Goal: Information Seeking & Learning: Learn about a topic

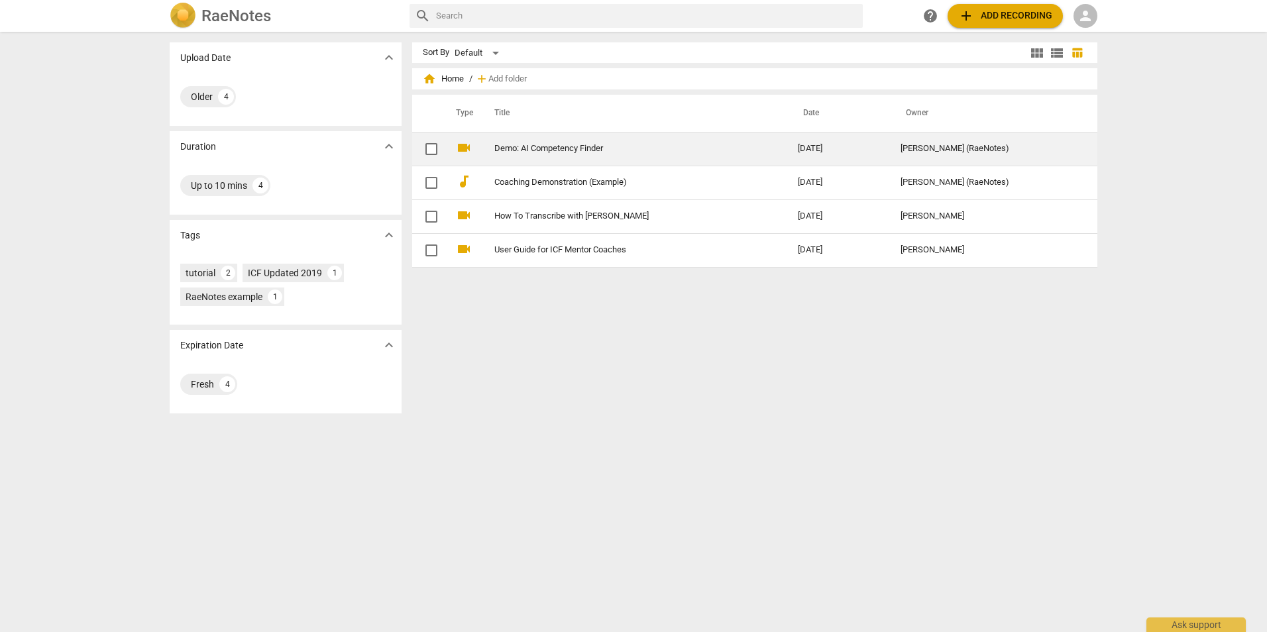
click at [585, 154] on td "Demo: AI Competency Finder" at bounding box center [633, 149] width 309 height 34
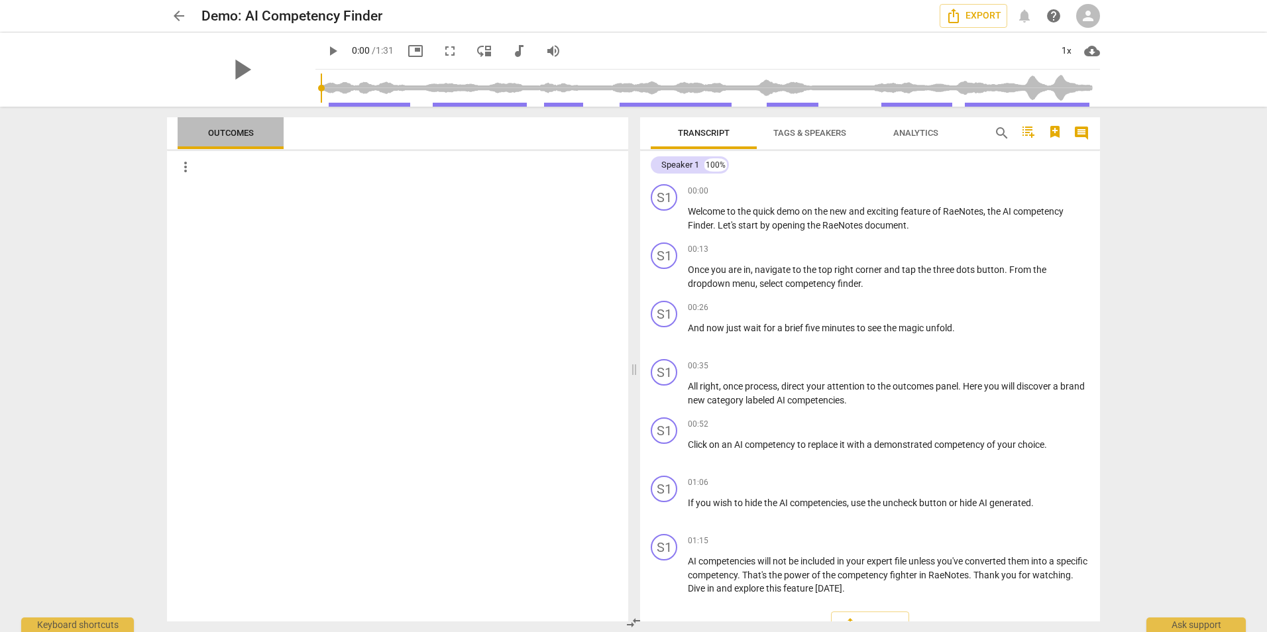
click at [231, 129] on span "Outcomes" at bounding box center [231, 133] width 46 height 10
click at [184, 166] on span "more_vert" at bounding box center [186, 167] width 16 height 16
click at [496, 208] on div at bounding box center [633, 316] width 1267 height 632
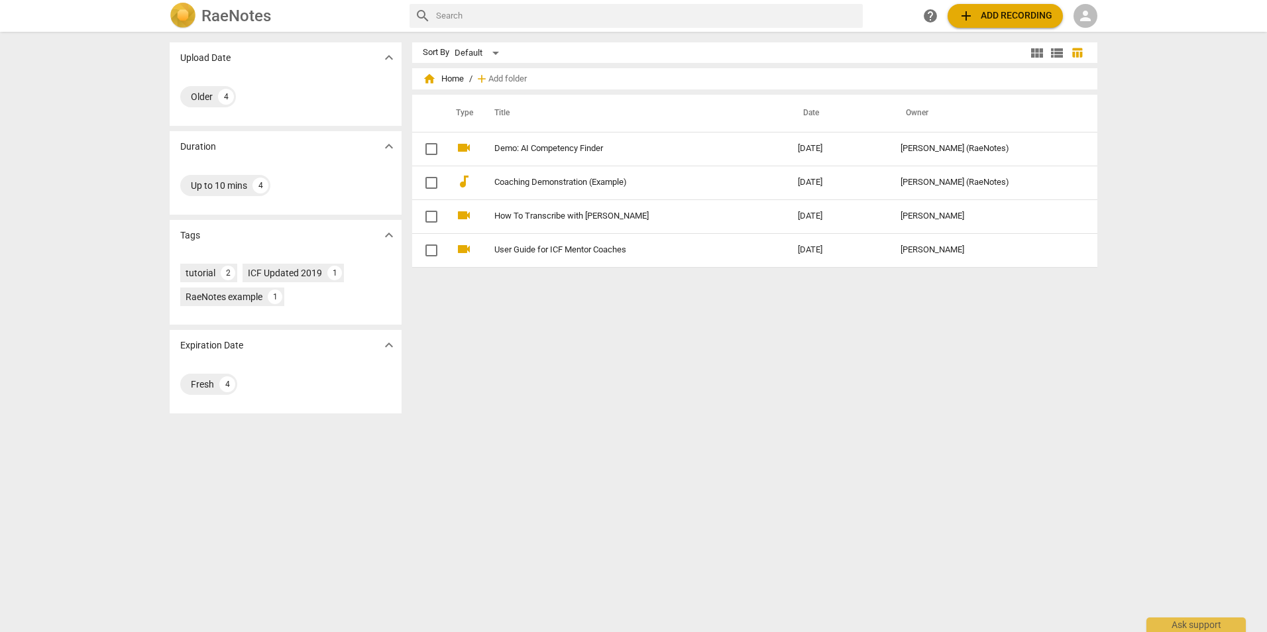
click at [1084, 19] on span "person" at bounding box center [1086, 16] width 16 height 16
click at [1087, 41] on li "Login" at bounding box center [1098, 32] width 48 height 32
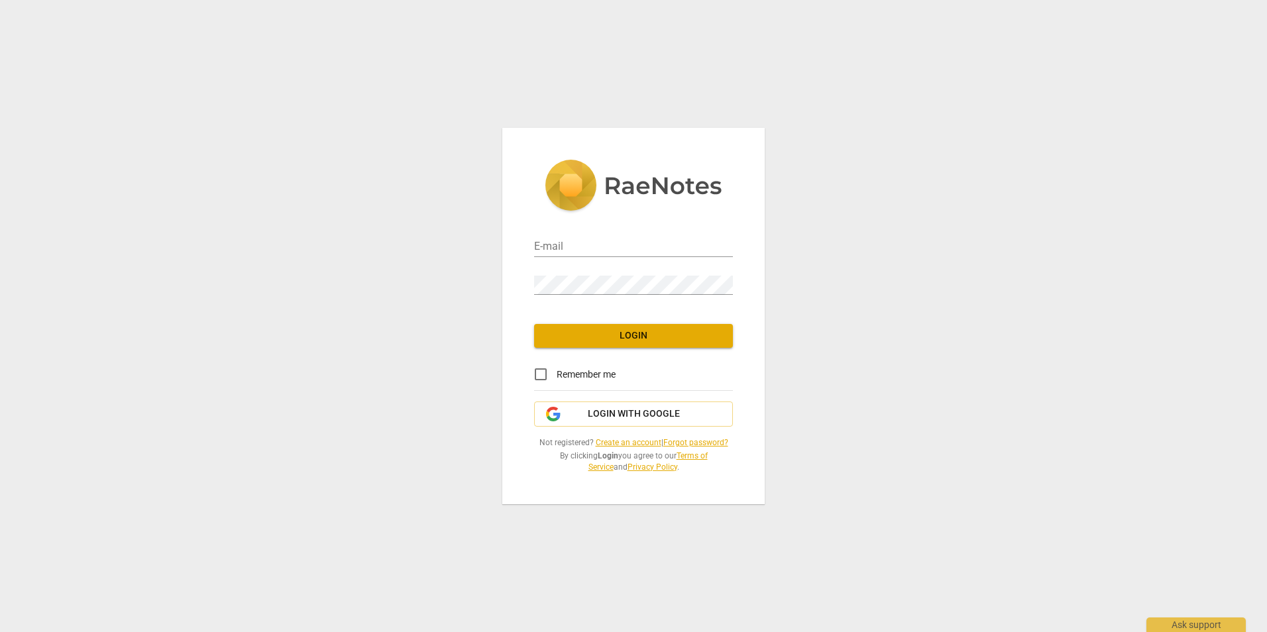
type input "[EMAIL_ADDRESS][DOMAIN_NAME]"
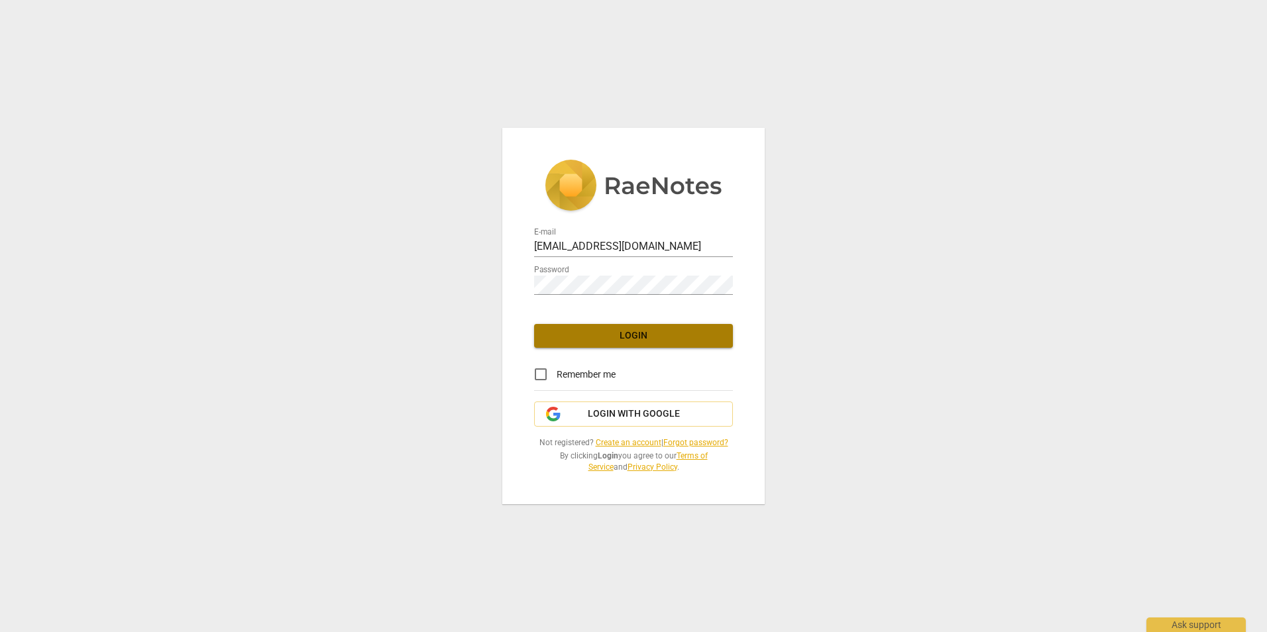
click at [626, 335] on span "Login" at bounding box center [634, 335] width 178 height 13
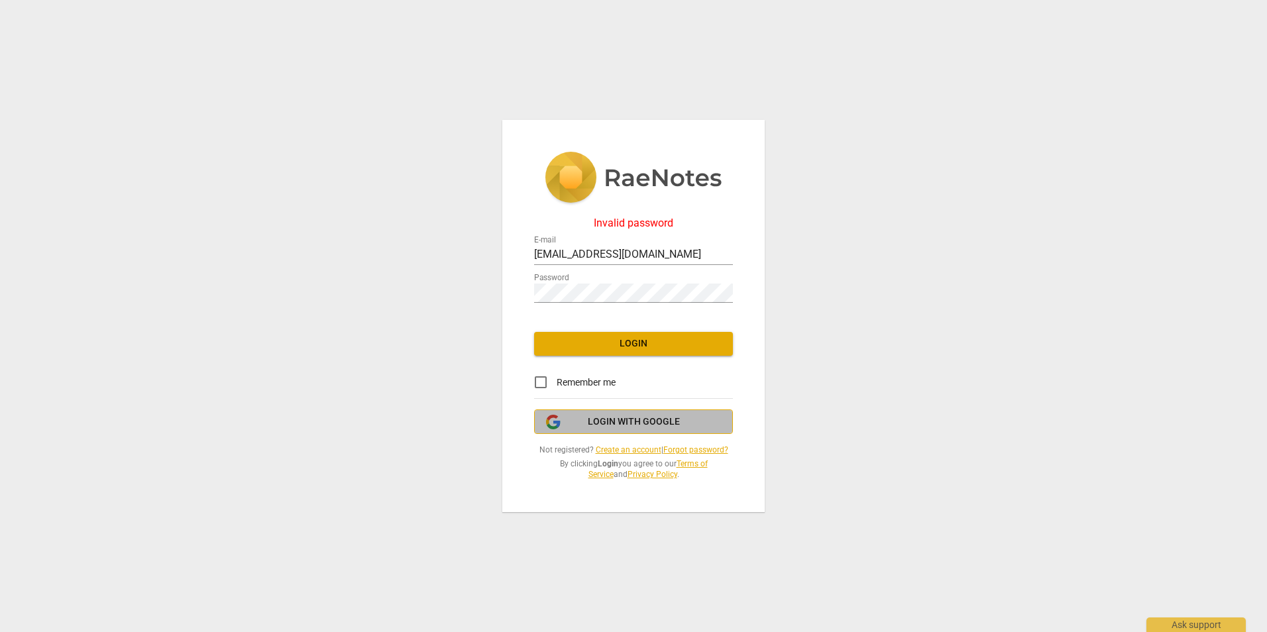
click at [609, 421] on span "Login with Google" at bounding box center [634, 422] width 92 height 13
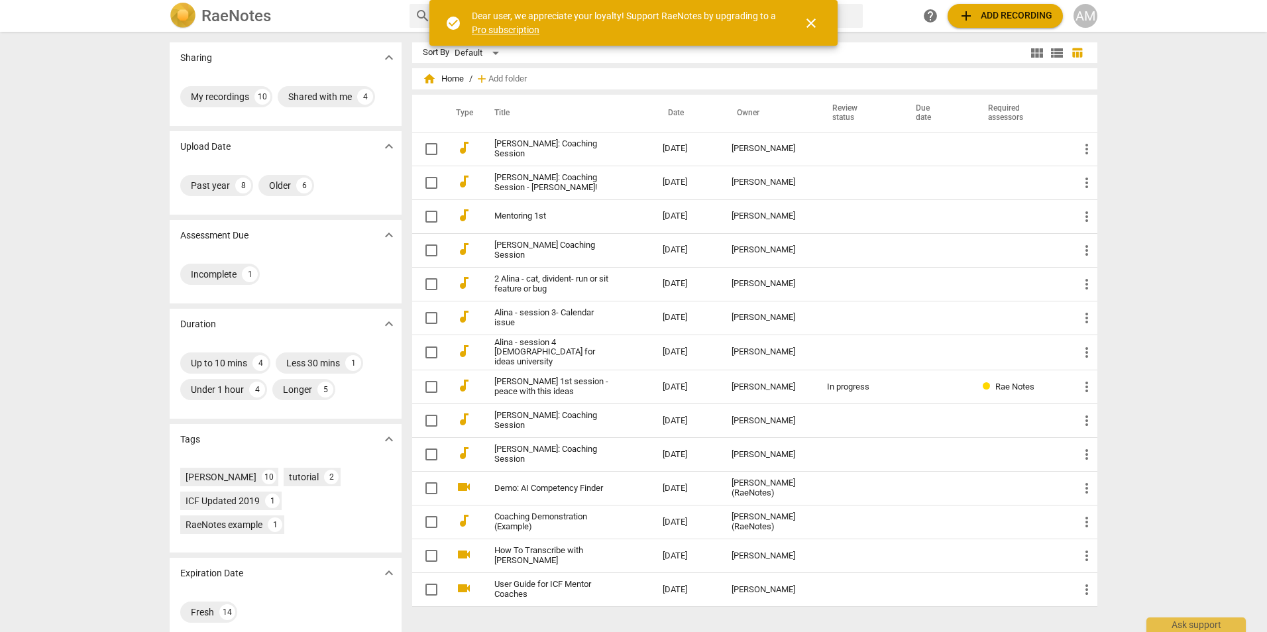
click at [813, 22] on span "close" at bounding box center [811, 23] width 16 height 16
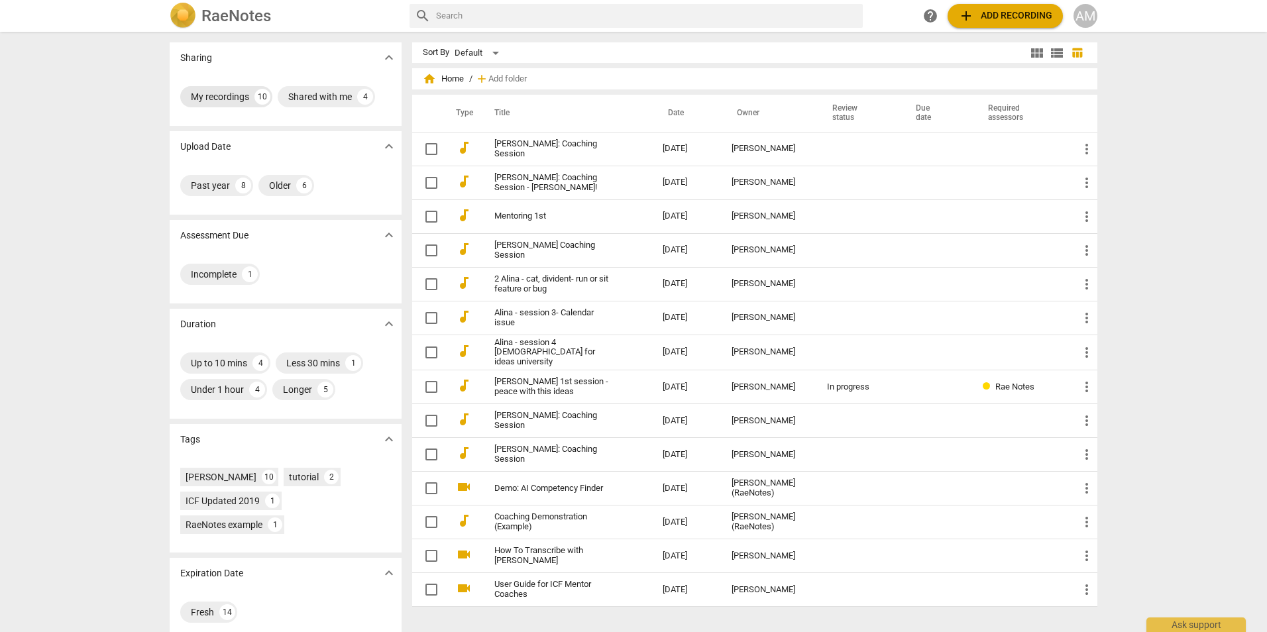
click at [240, 97] on div "My recordings" at bounding box center [220, 96] width 58 height 13
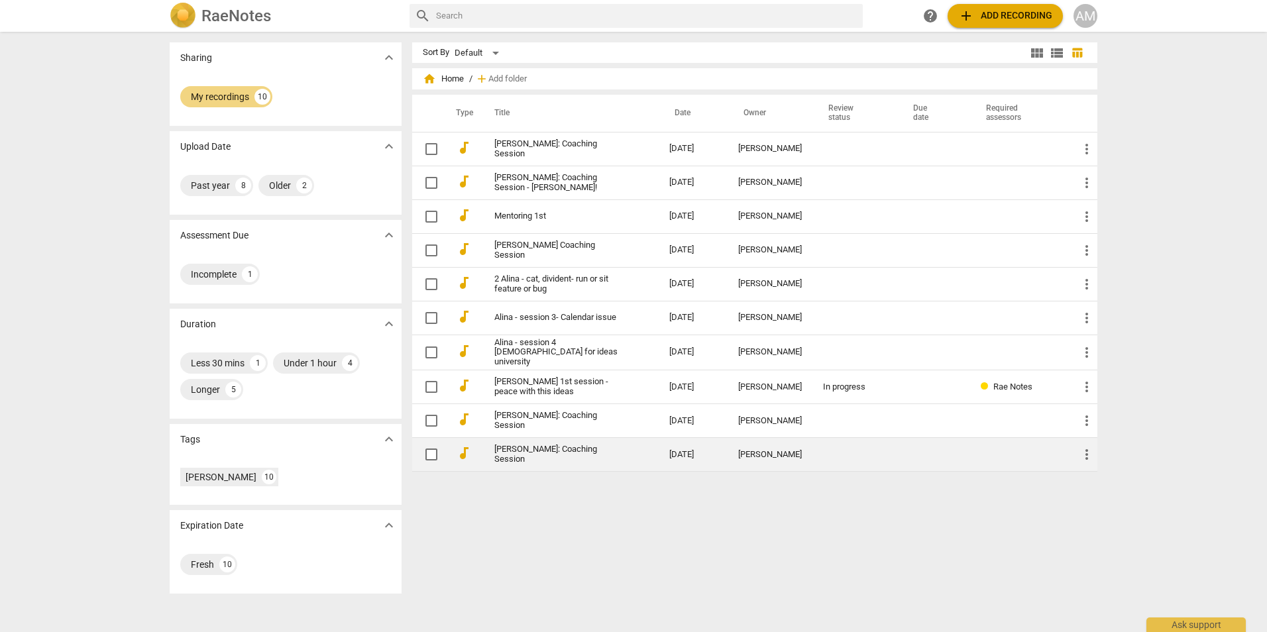
click at [524, 449] on link "Anna Broughel: Coaching Session" at bounding box center [558, 455] width 127 height 20
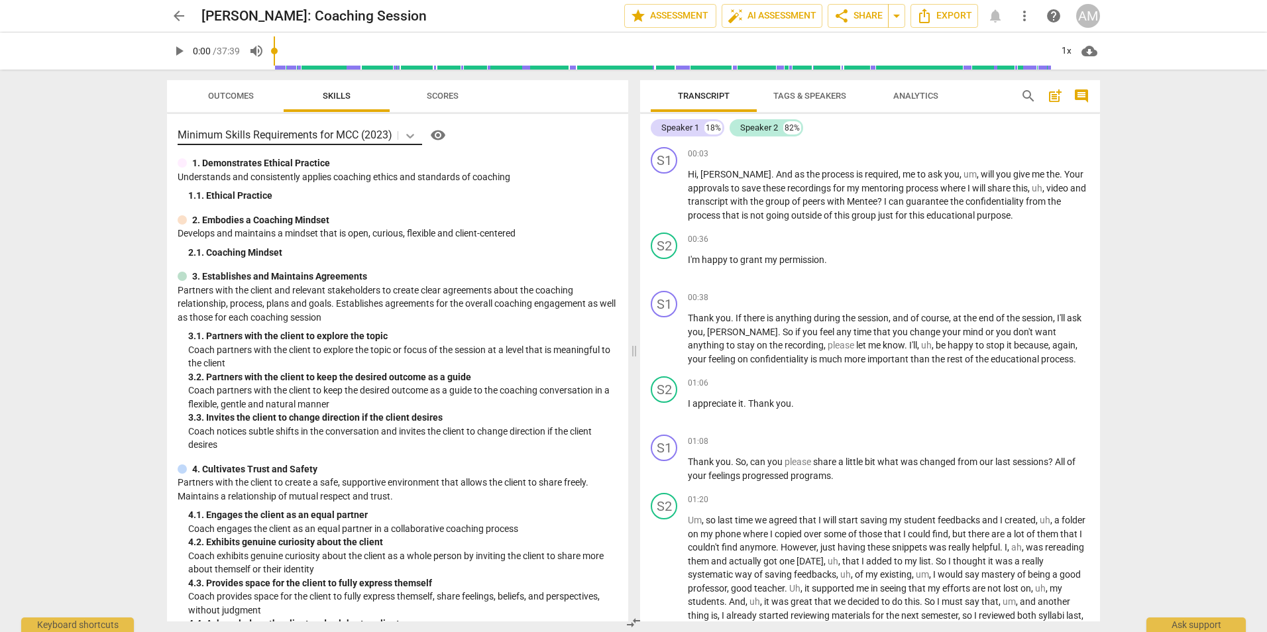
click at [410, 135] on icon at bounding box center [410, 135] width 13 height 13
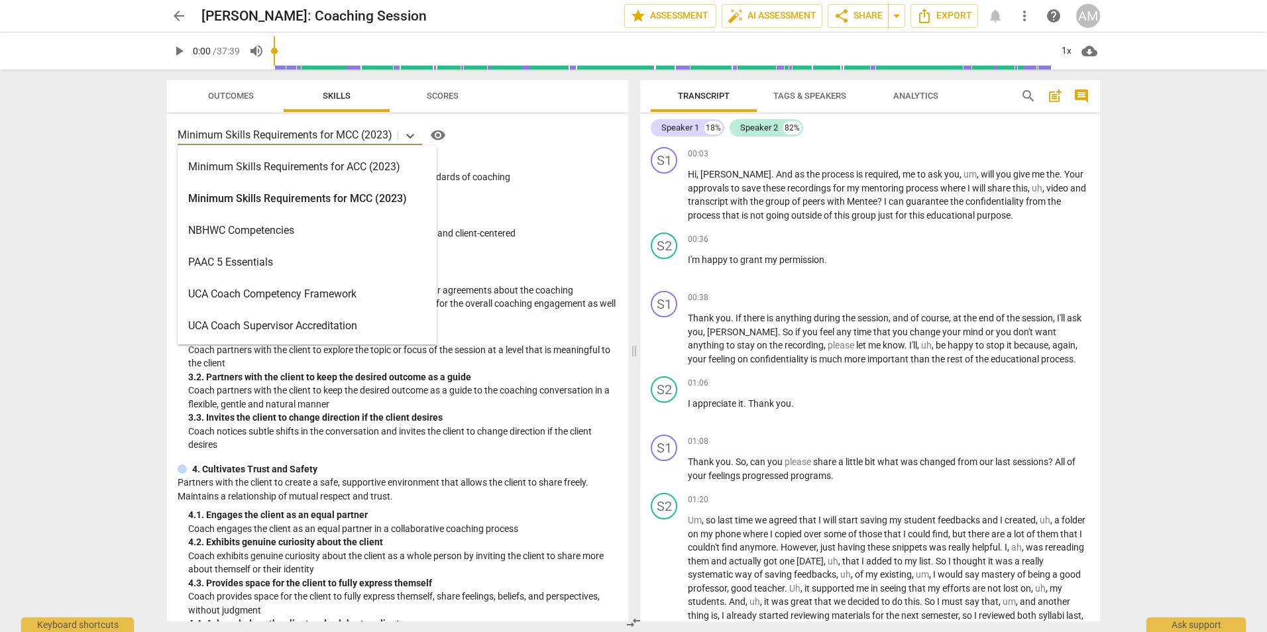
scroll to position [249, 0]
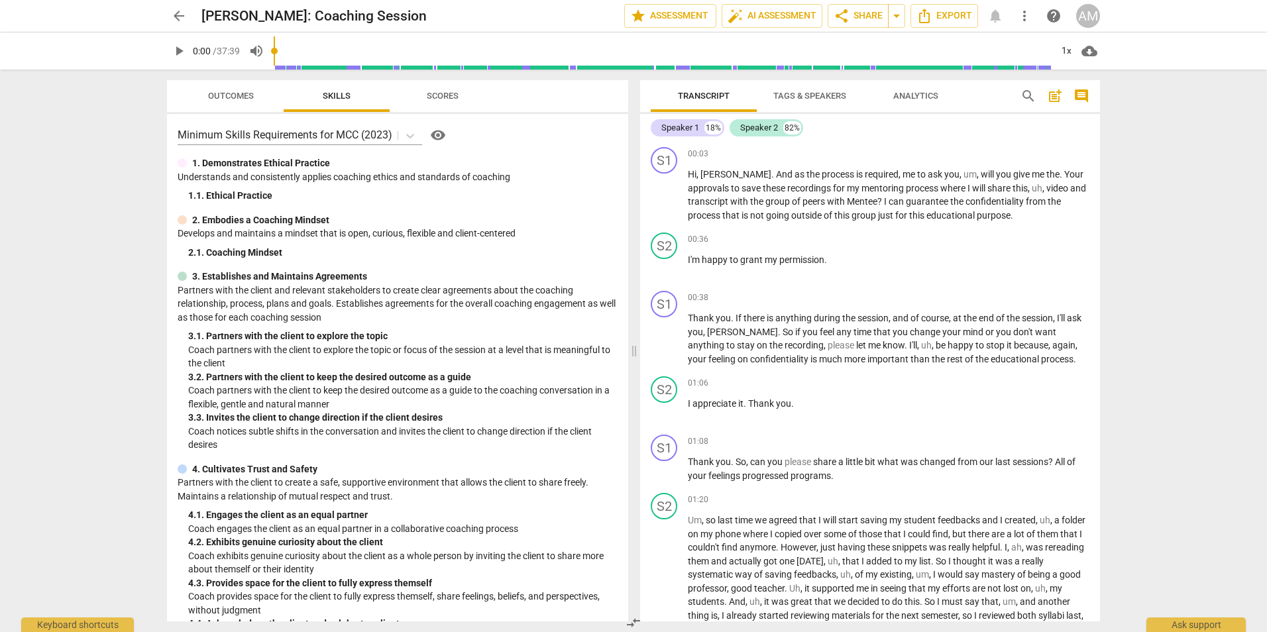
click at [517, 267] on div "Minimum Skills Requirements for MCC (2023) visibility 1. Demonstrates Ethical P…" at bounding box center [397, 368] width 461 height 508
click at [443, 133] on span "visibility" at bounding box center [438, 135] width 16 height 16
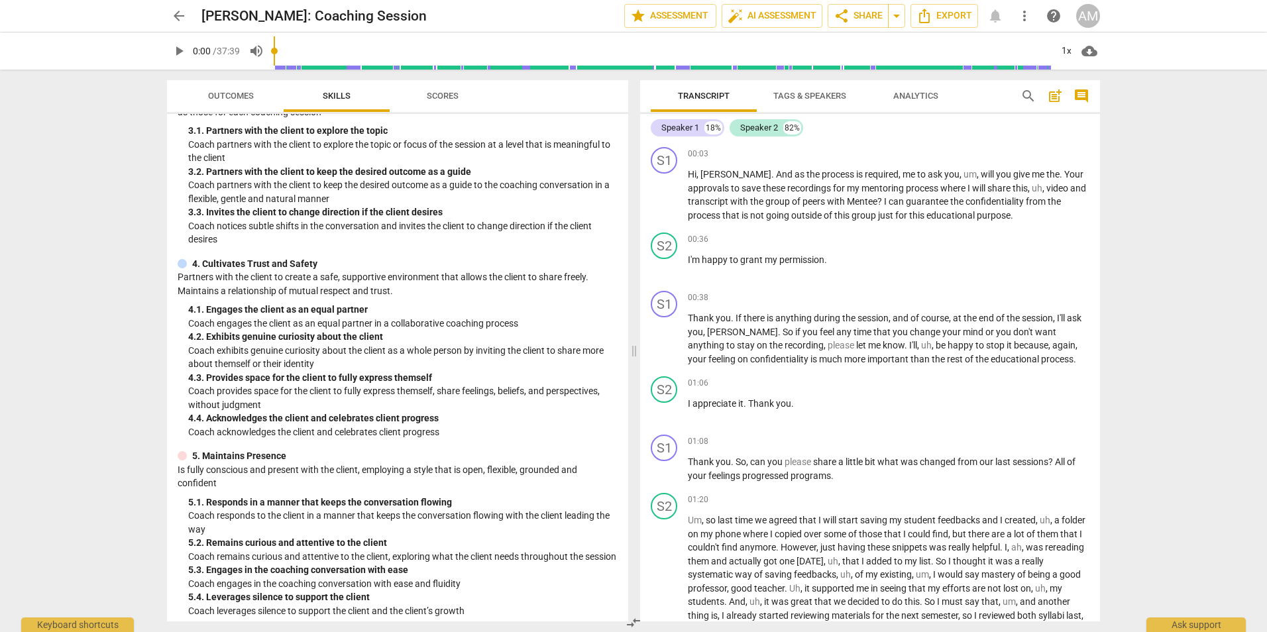
scroll to position [0, 0]
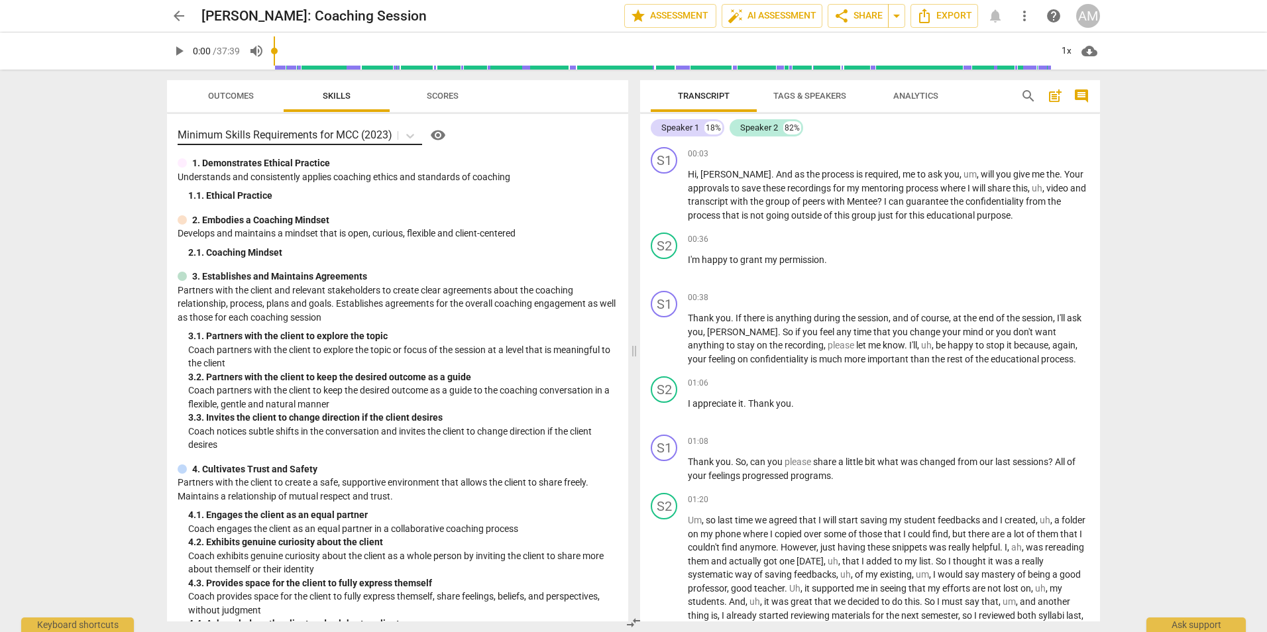
click at [349, 126] on div "Minimum Skills Requirements for MCC (2023)" at bounding box center [288, 135] width 220 height 19
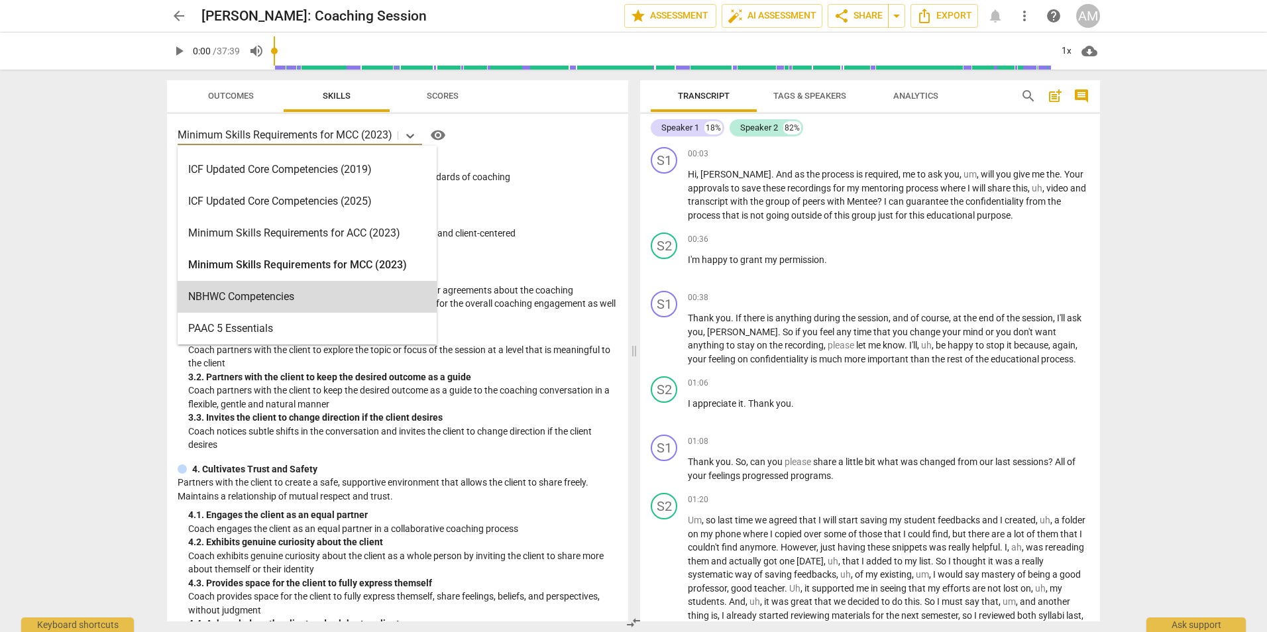
scroll to position [183, 0]
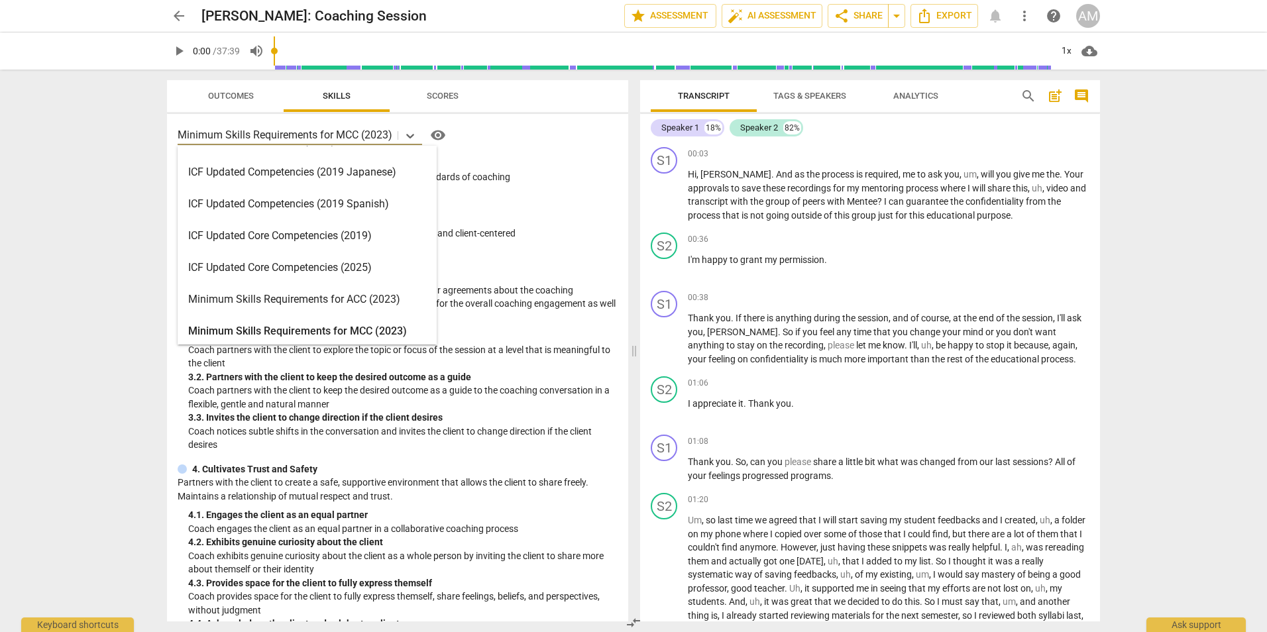
click at [300, 270] on div "ICF Updated Core Competencies (2025)" at bounding box center [307, 268] width 259 height 32
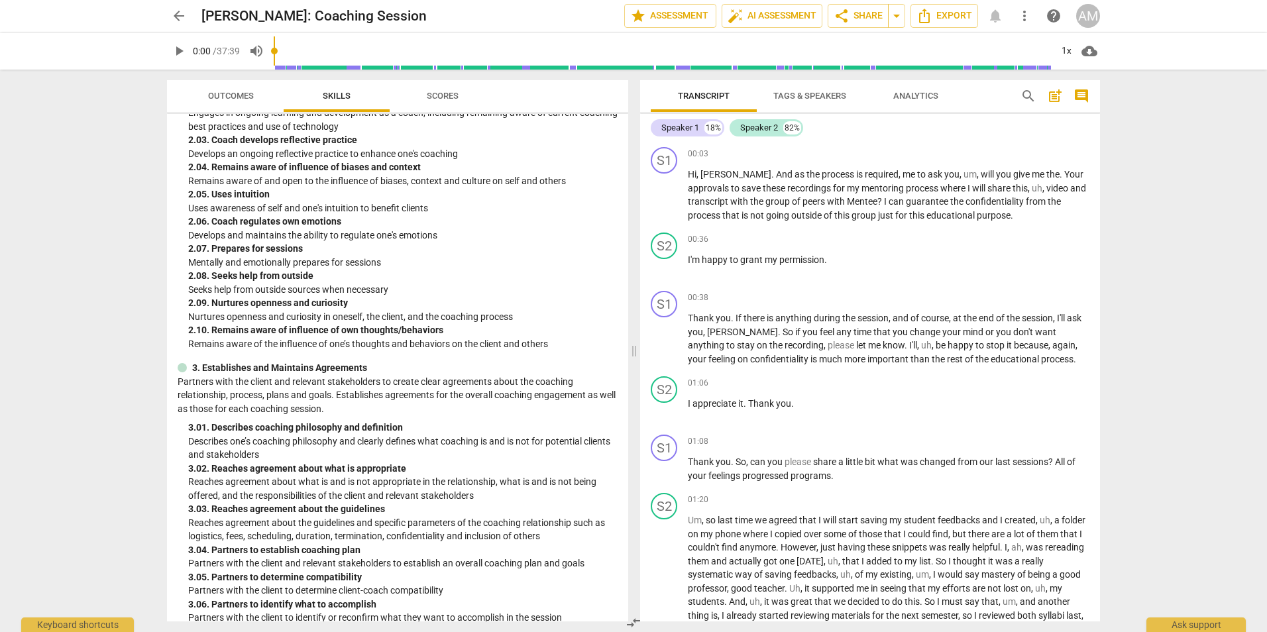
scroll to position [663, 0]
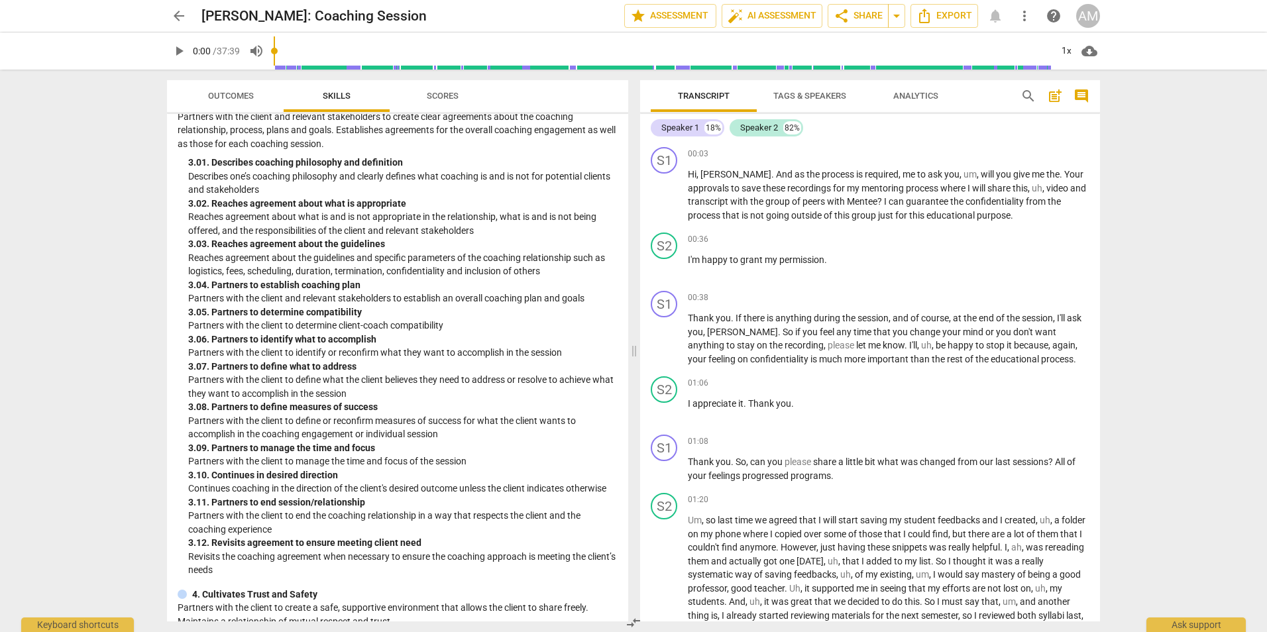
click at [86, 335] on div "arrow_back Anna Broughel: Coaching Session edit star Assessment auto_fix_high A…" at bounding box center [633, 316] width 1267 height 632
